Goal: Book appointment/travel/reservation

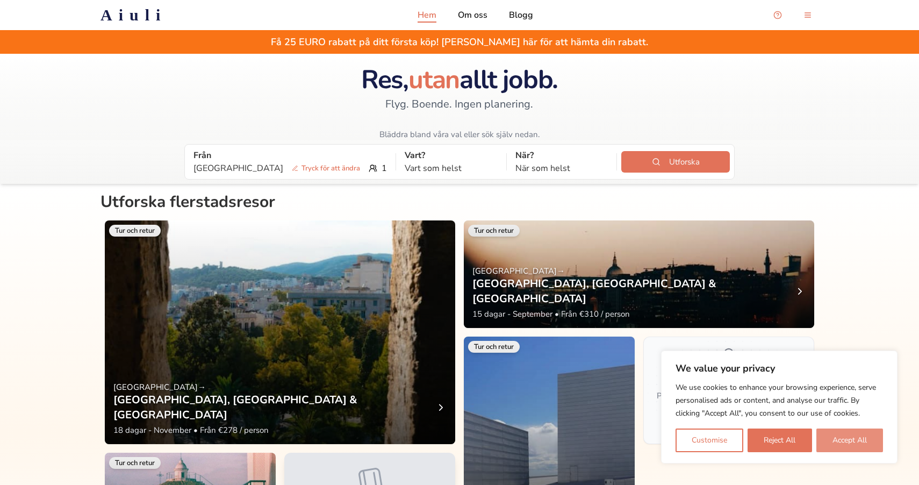
click at [835, 435] on button "Accept All" at bounding box center [849, 440] width 67 height 24
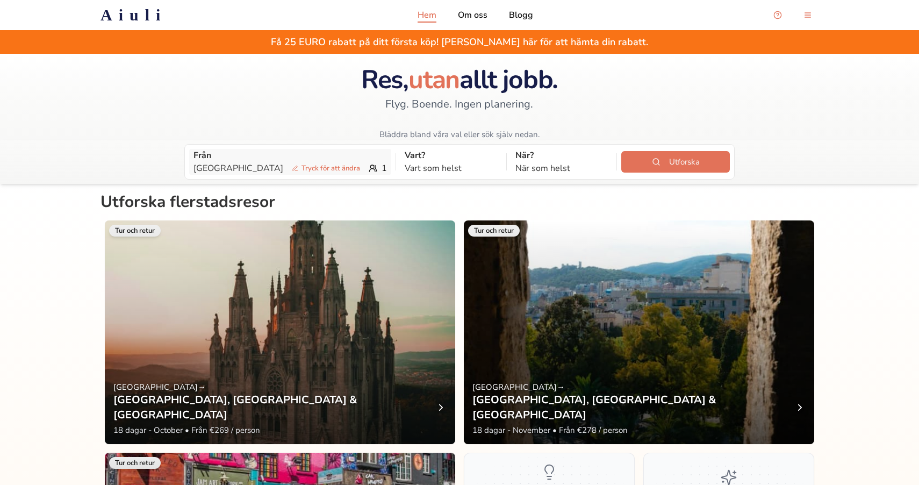
click at [225, 154] on p "Från" at bounding box center [289, 155] width 193 height 13
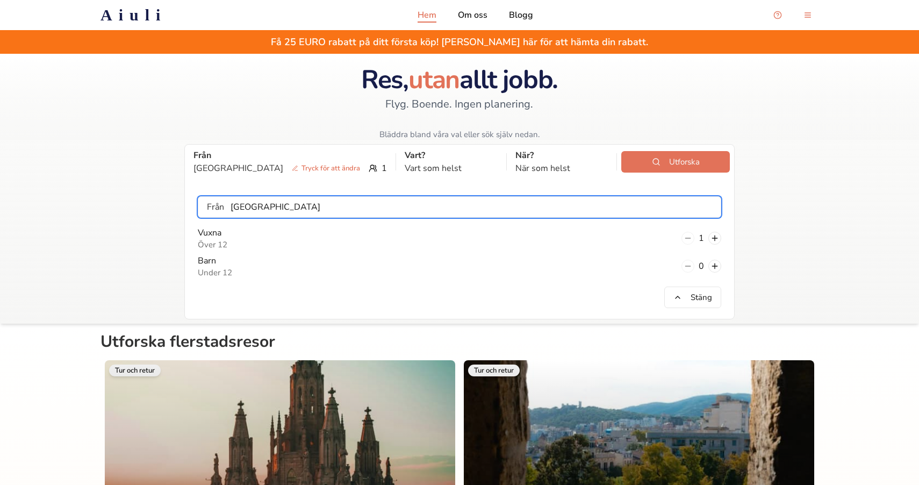
click at [241, 213] on input "[GEOGRAPHIC_DATA]" at bounding box center [472, 206] width 497 height 21
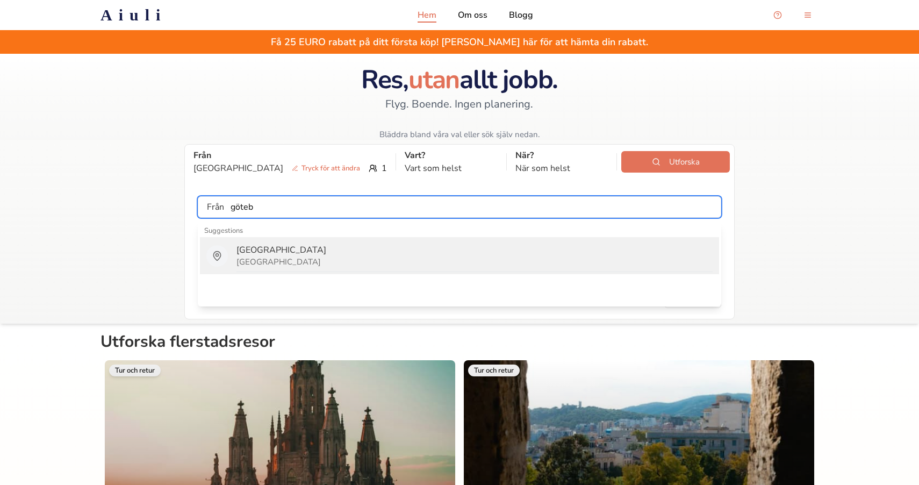
type input "[GEOGRAPHIC_DATA]"
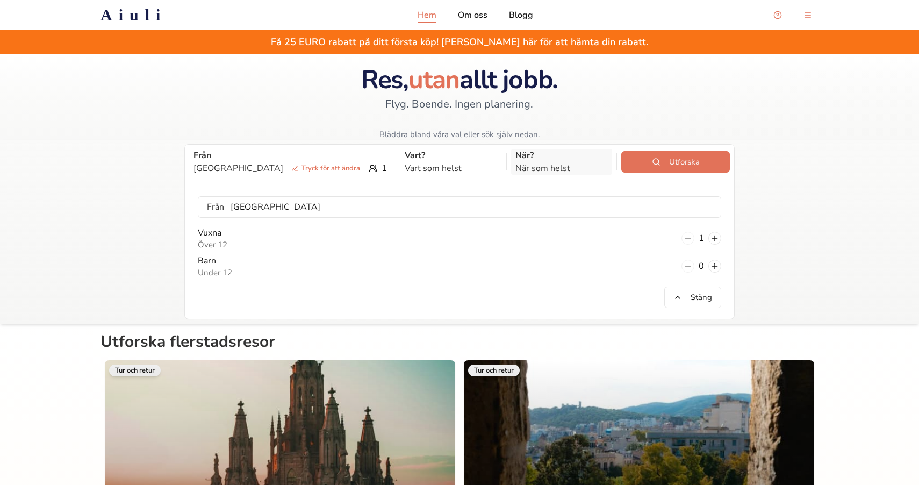
click at [515, 163] on p "När som helst" at bounding box center [561, 168] width 93 height 13
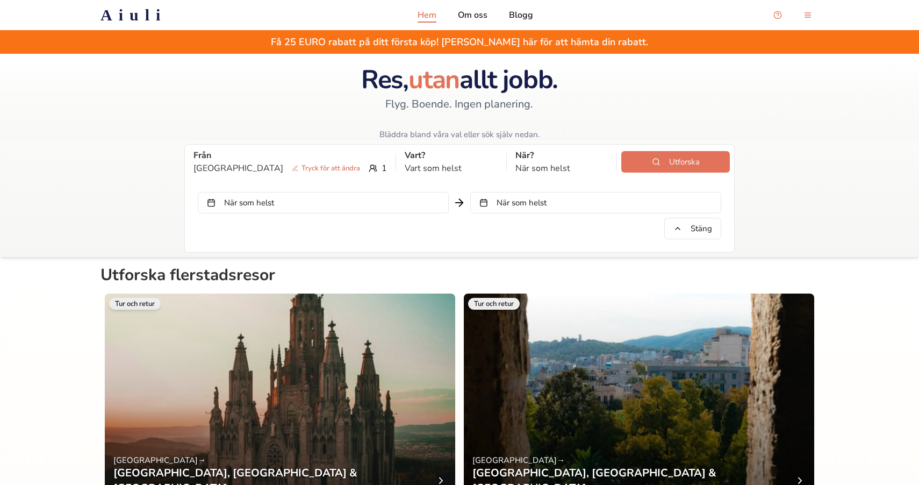
click at [366, 201] on button "När som helst" at bounding box center [323, 202] width 251 height 21
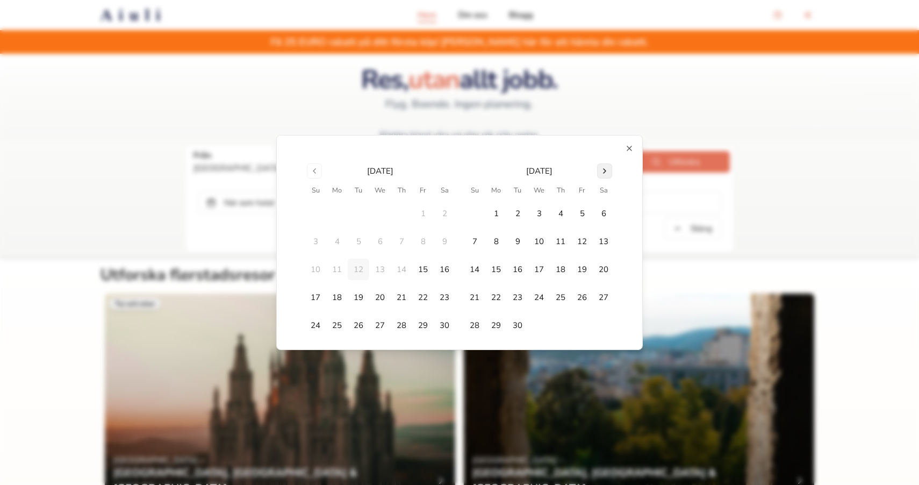
click at [609, 170] on button "Go to next month" at bounding box center [604, 170] width 15 height 15
click at [601, 269] on button "20" at bounding box center [603, 268] width 21 height 21
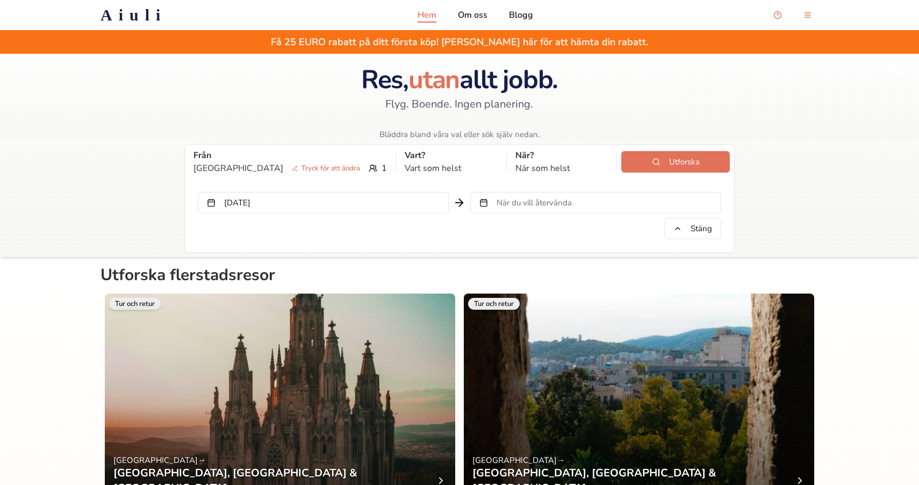
click at [596, 206] on button "När du vill återvända" at bounding box center [595, 202] width 251 height 21
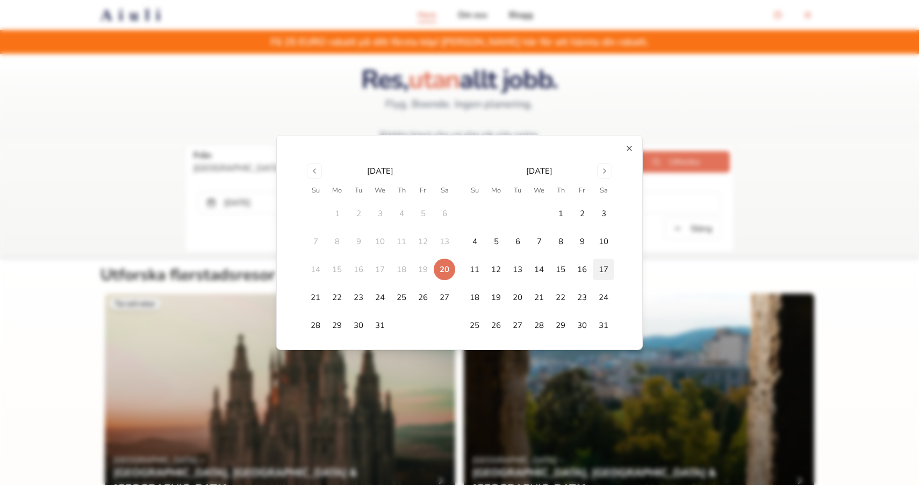
click at [598, 263] on button "17" at bounding box center [603, 268] width 21 height 21
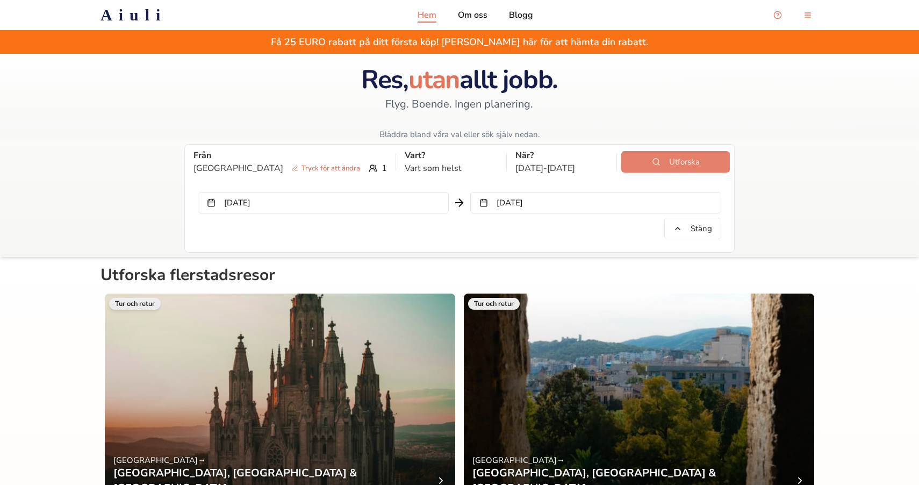
click at [655, 166] on button "Utforska" at bounding box center [675, 161] width 109 height 21
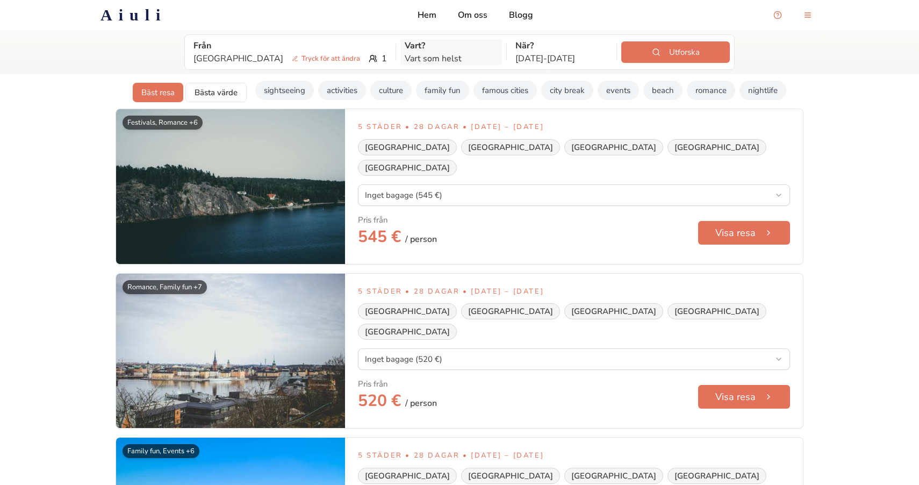
click at [405, 56] on p "Vart som helst" at bounding box center [451, 58] width 93 height 13
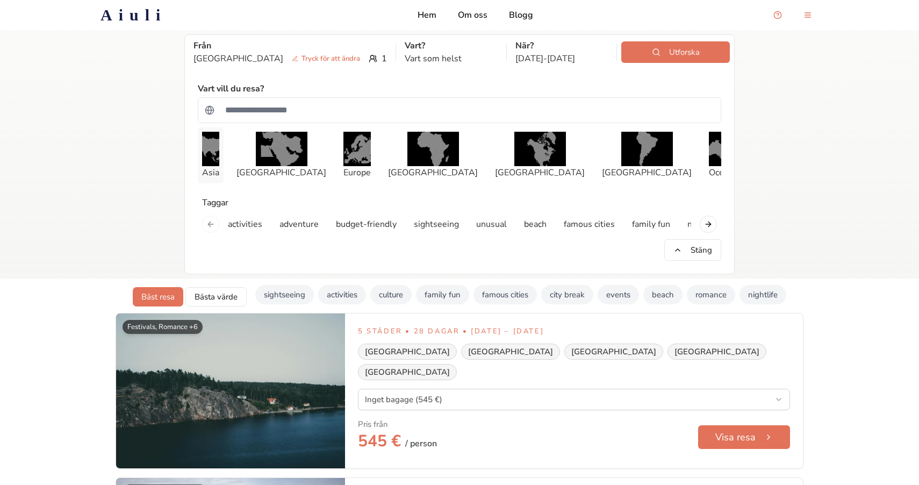
click at [219, 150] on img "button" at bounding box center [210, 149] width 17 height 34
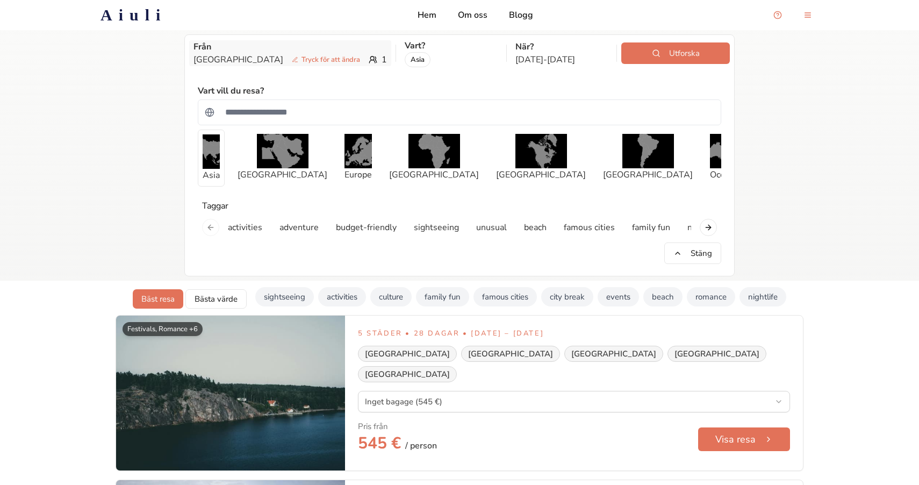
click at [329, 59] on div "Göteborg Tryck för att ändra 1" at bounding box center [289, 59] width 193 height 13
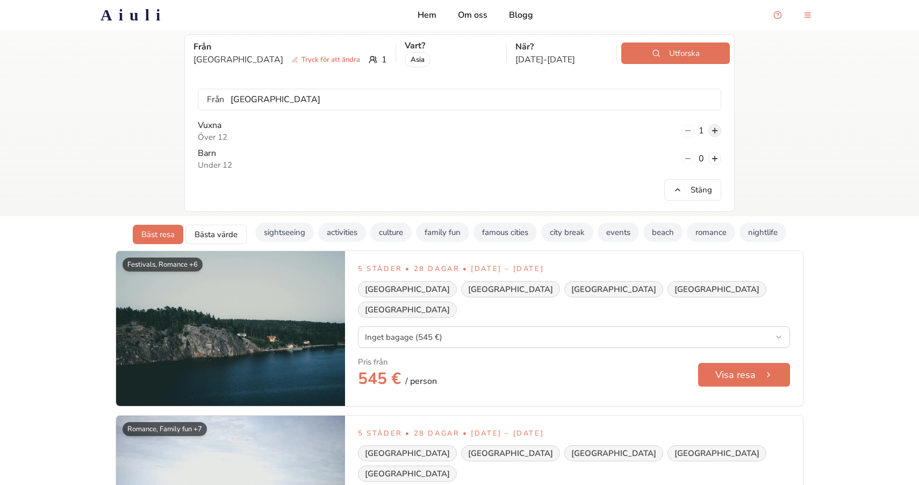
click at [709, 131] on button at bounding box center [714, 130] width 13 height 13
click at [674, 57] on button "Utforska" at bounding box center [675, 52] width 109 height 21
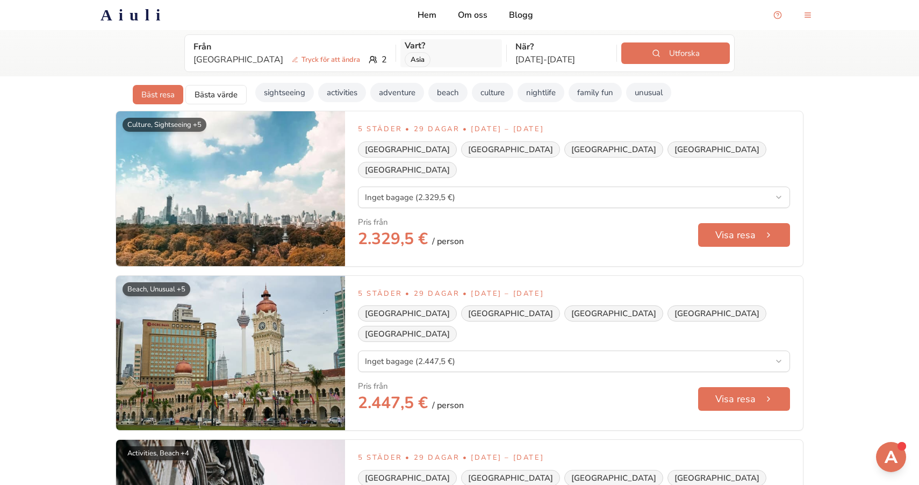
click at [441, 55] on div "Asia" at bounding box center [451, 59] width 93 height 15
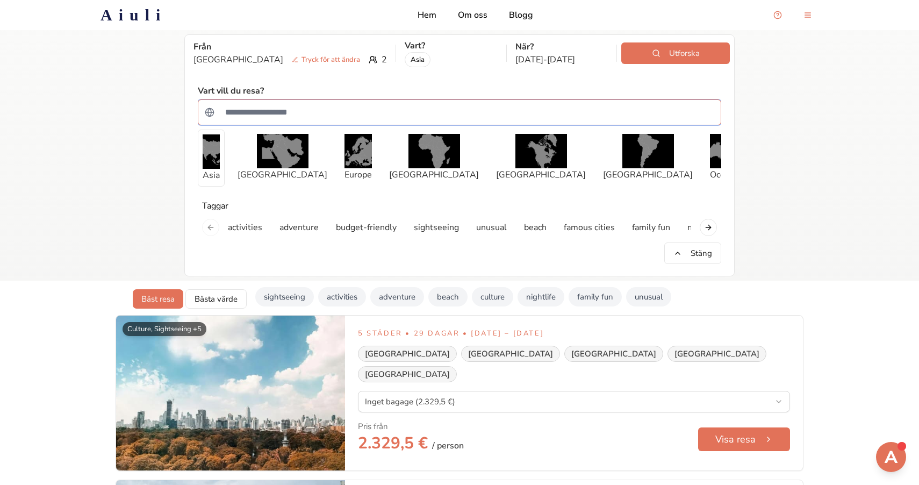
click at [276, 105] on input "Sök efter ett land" at bounding box center [466, 112] width 495 height 21
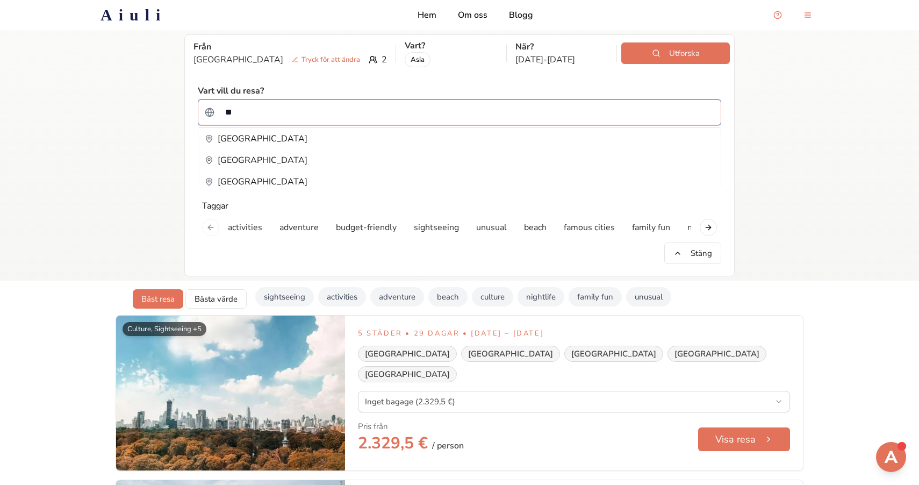
type input "***"
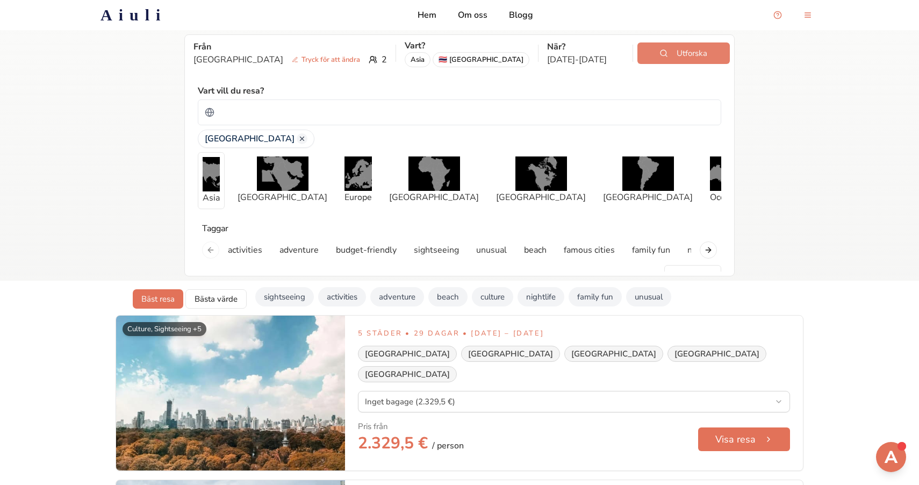
click at [692, 51] on button "Utforska" at bounding box center [683, 52] width 92 height 21
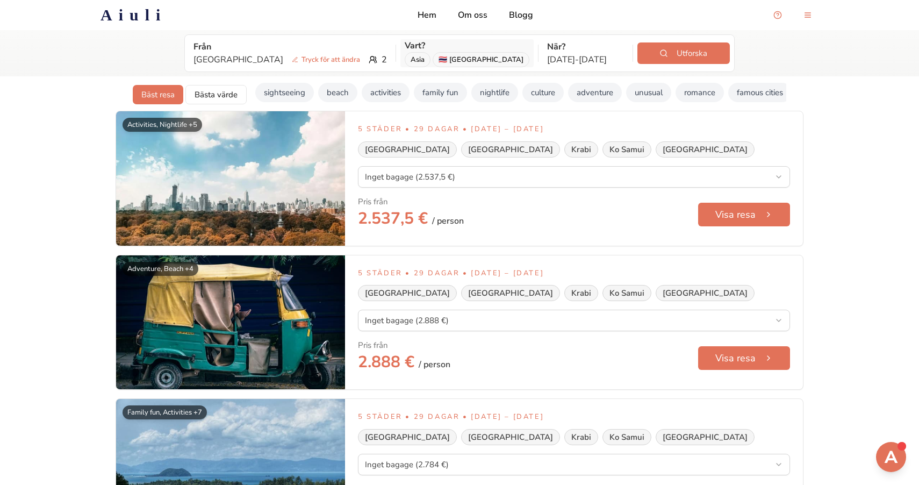
click at [405, 58] on div "Asia" at bounding box center [418, 59] width 26 height 15
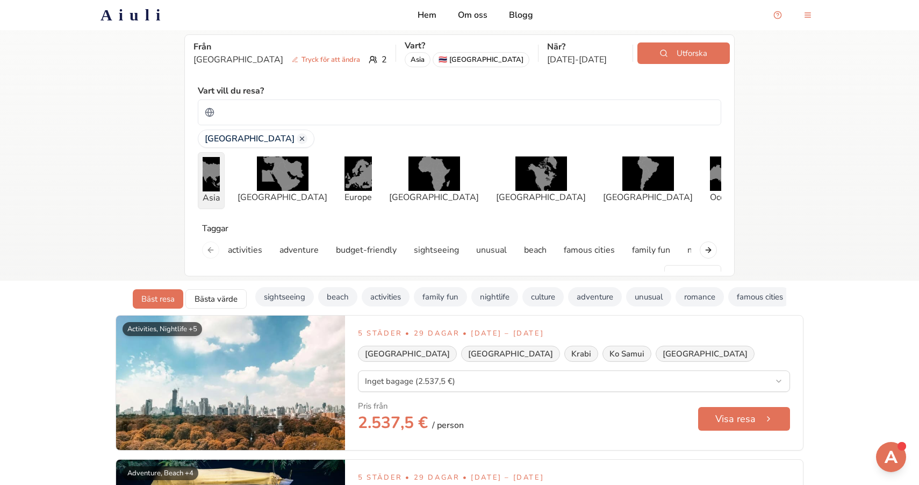
click at [220, 185] on img "button" at bounding box center [211, 174] width 17 height 34
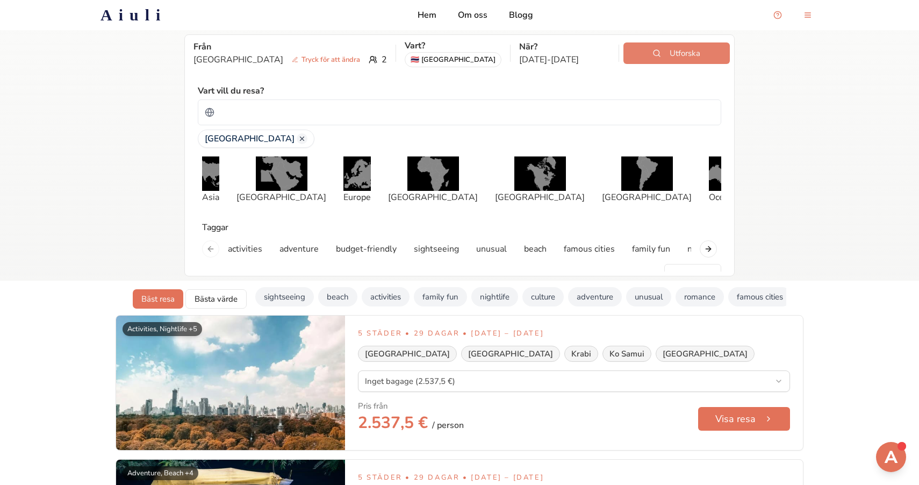
click at [652, 54] on button "Utforska" at bounding box center [676, 52] width 106 height 21
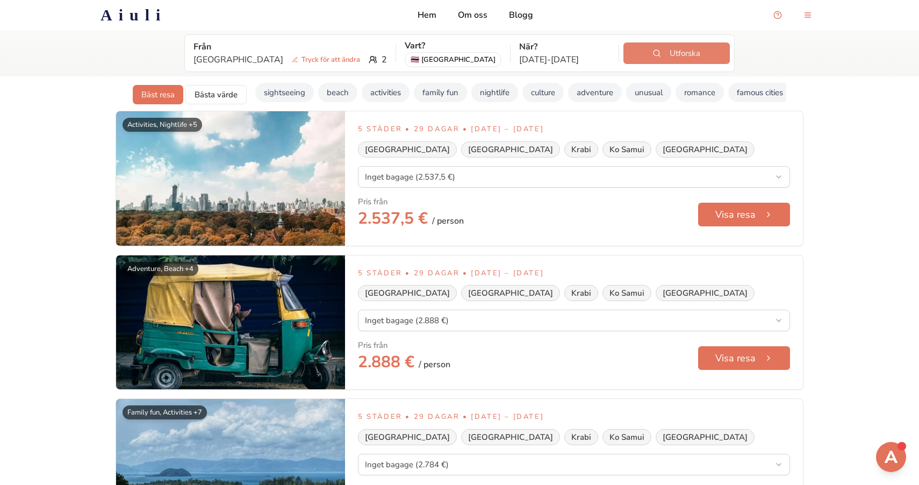
click at [633, 56] on button "Utforska" at bounding box center [676, 52] width 106 height 21
